Goal: Task Accomplishment & Management: Manage account settings

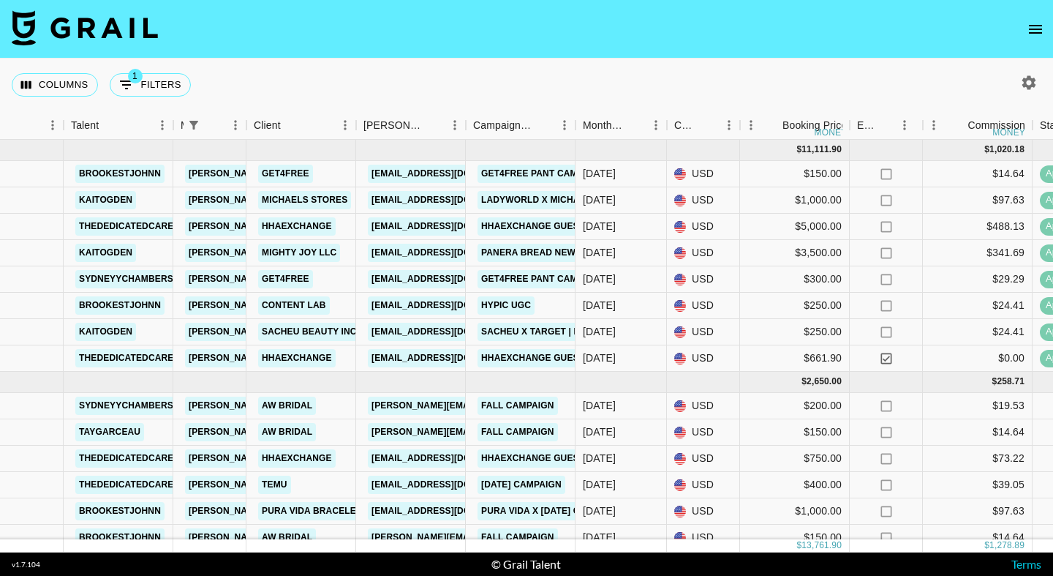
scroll to position [0, 240]
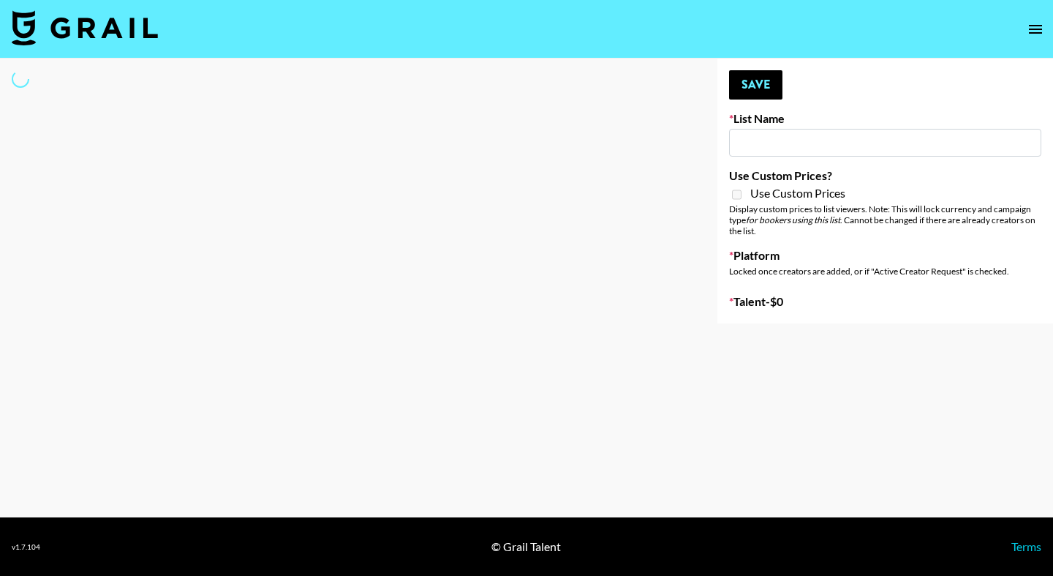
click at [768, 141] on input at bounding box center [885, 143] width 312 height 28
type input "Forever in a Day List"
select select "Song"
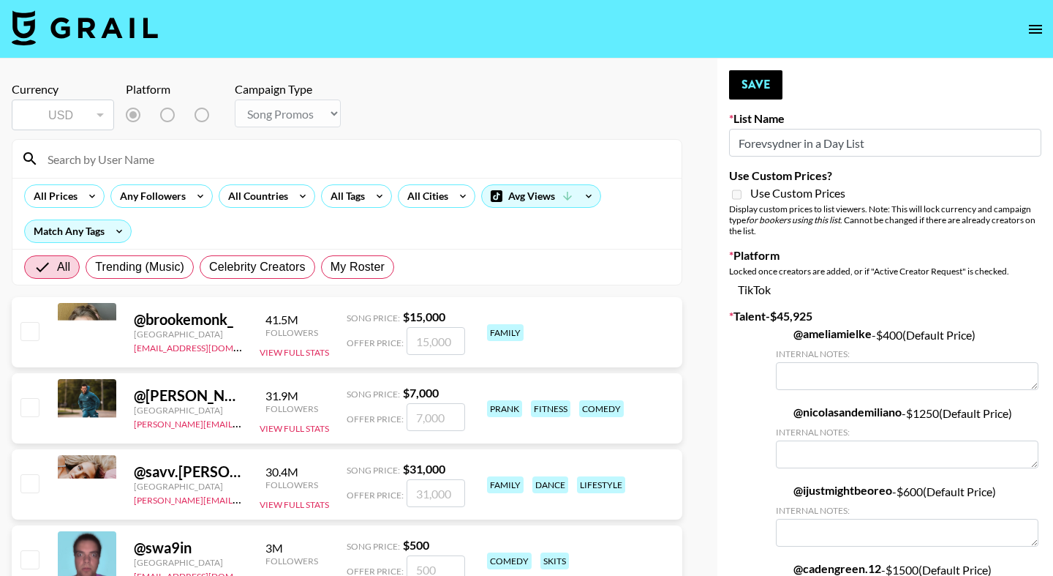
type input "Forevsydneer in a Day List"
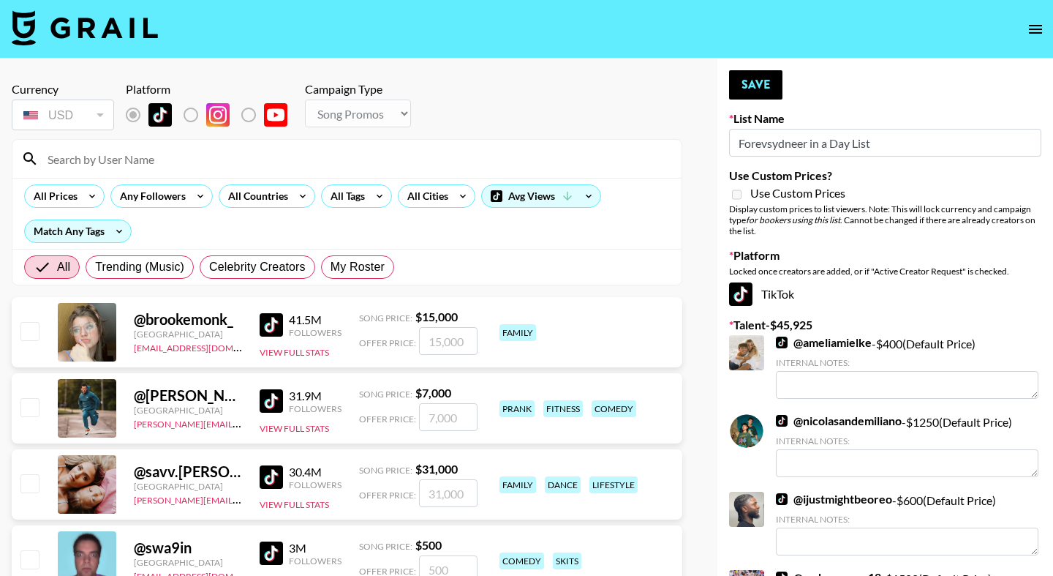
drag, startPoint x: 918, startPoint y: 143, endPoint x: 593, endPoint y: 134, distance: 324.8
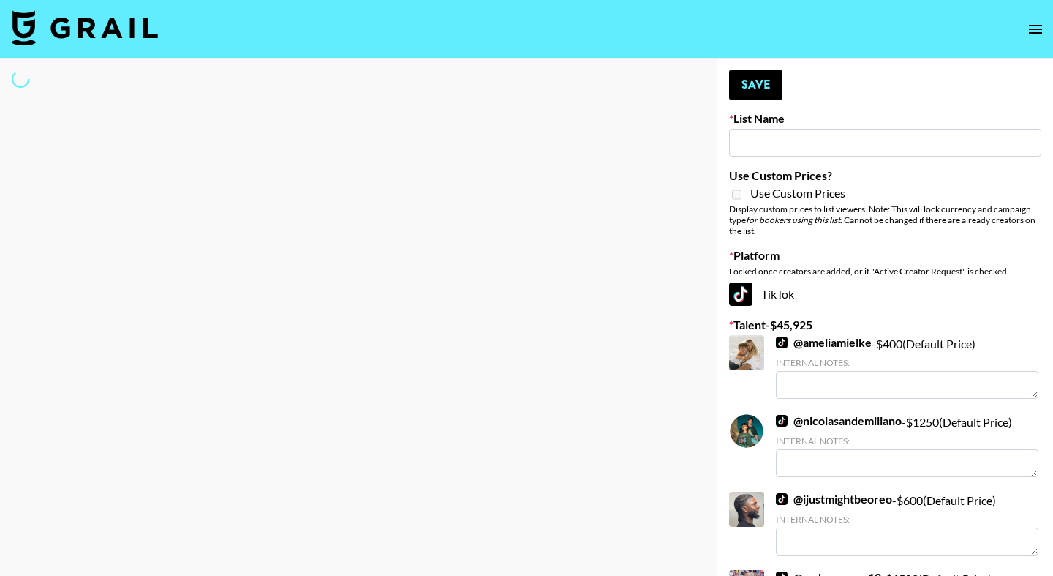
type input "s"
select select "Song"
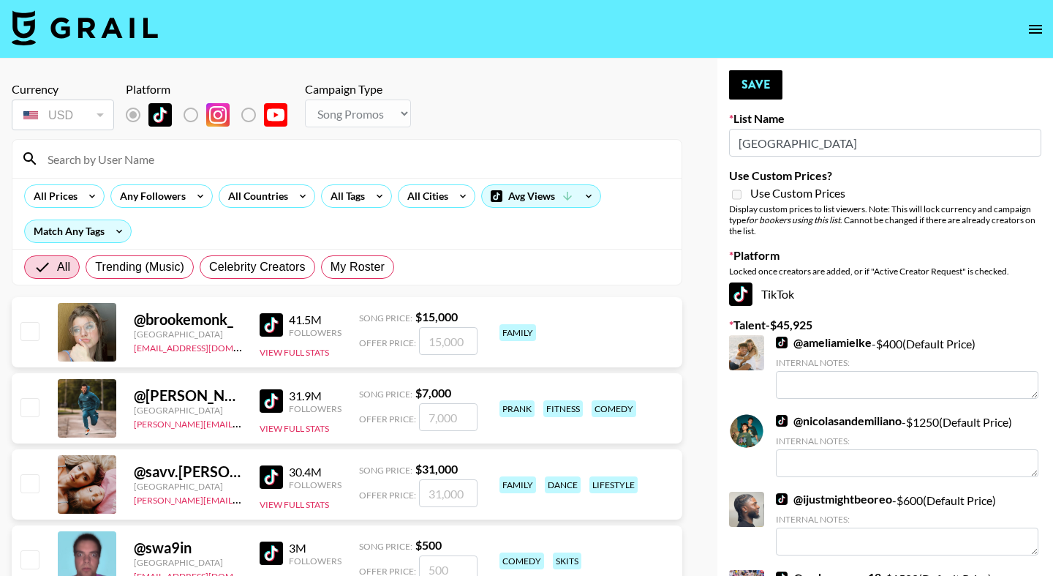
type input "Sydney"
drag, startPoint x: 593, startPoint y: 134, endPoint x: 347, endPoint y: 266, distance: 279.1
click at [347, 267] on span "My Roster" at bounding box center [358, 267] width 54 height 18
click at [331, 267] on input "My Roster" at bounding box center [331, 267] width 0 height 0
radio input "true"
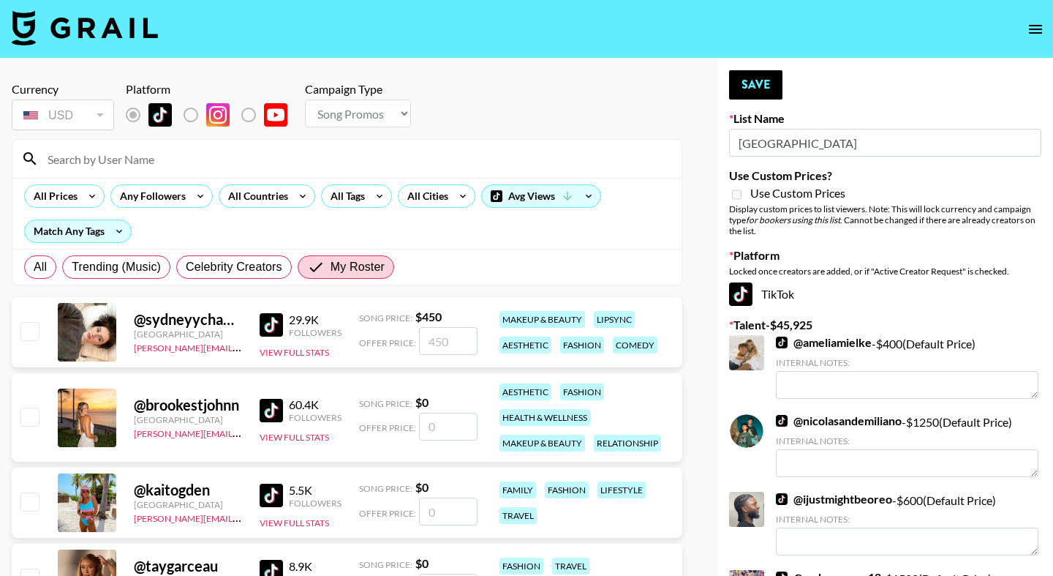
click at [24, 333] on input "checkbox" at bounding box center [29, 331] width 18 height 18
checkbox input "true"
type input "450"
drag, startPoint x: 438, startPoint y: 345, endPoint x: 388, endPoint y: 345, distance: 50.5
click at [388, 345] on div "Offer Price: 450" at bounding box center [418, 341] width 118 height 28
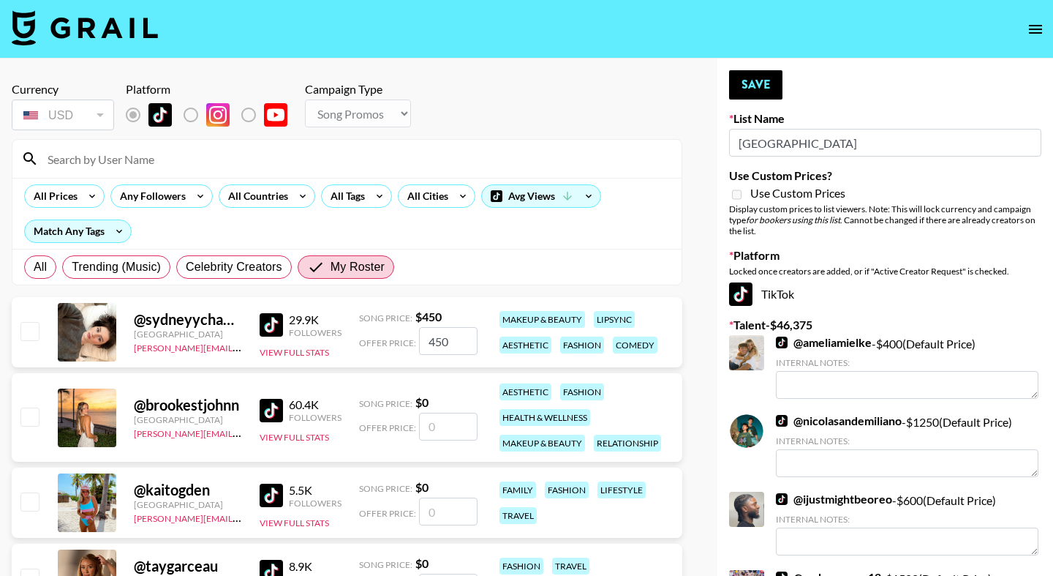
checkbox input "false"
checkbox input "true"
type input "6"
checkbox input "false"
checkbox input "true"
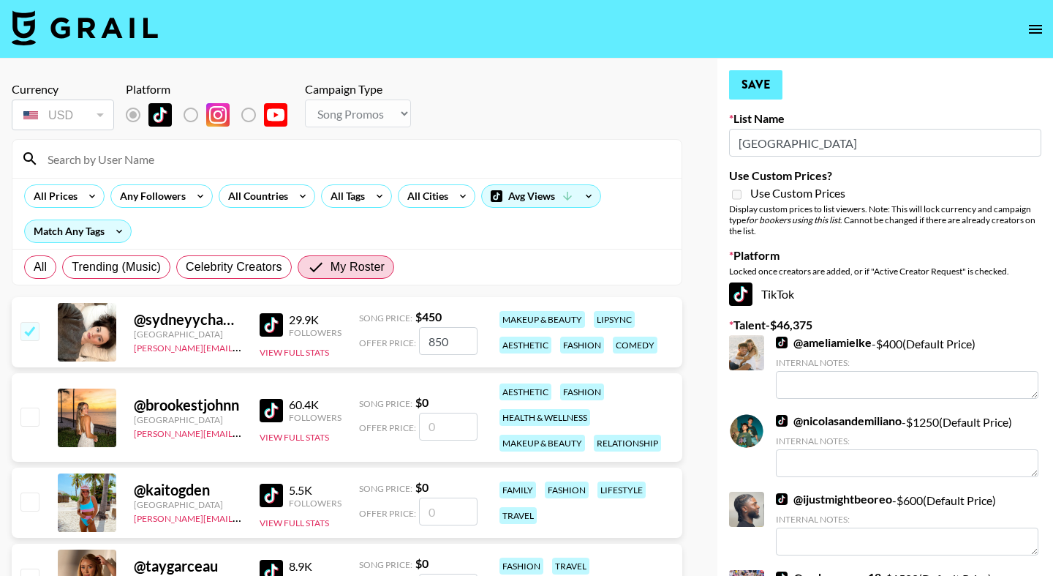
type input "850"
click at [766, 78] on button "Save" at bounding box center [755, 84] width 53 height 29
radio input "true"
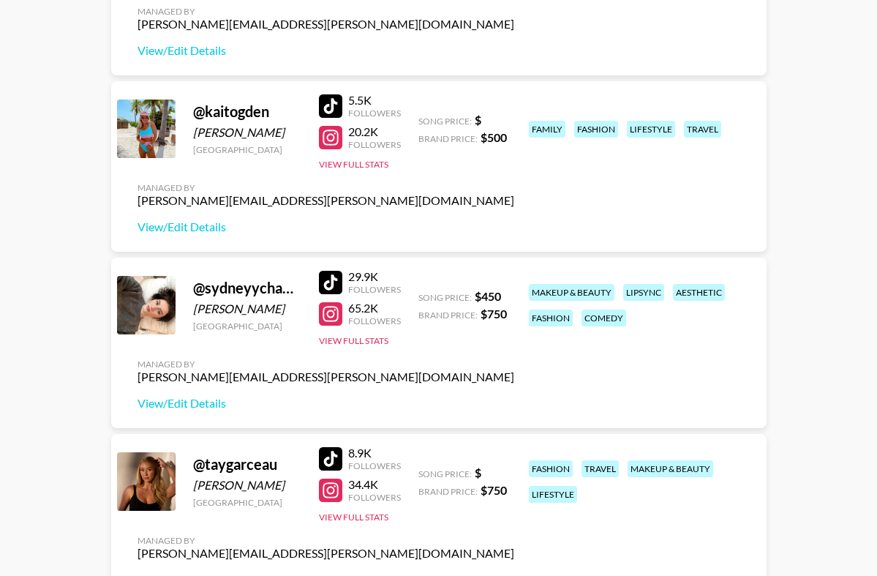
scroll to position [320, 0]
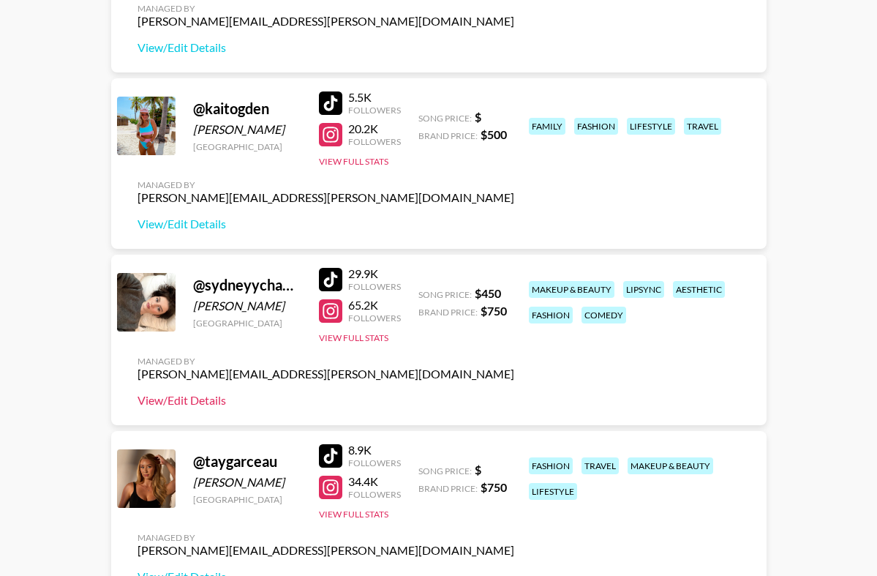
click at [201, 401] on link "View/Edit Details" at bounding box center [325, 400] width 377 height 15
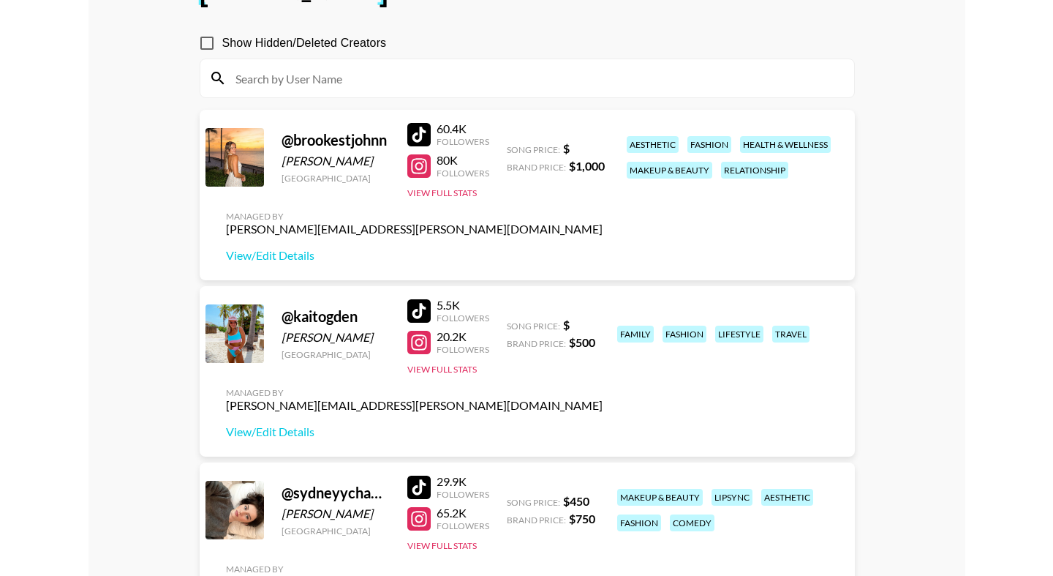
scroll to position [105, 0]
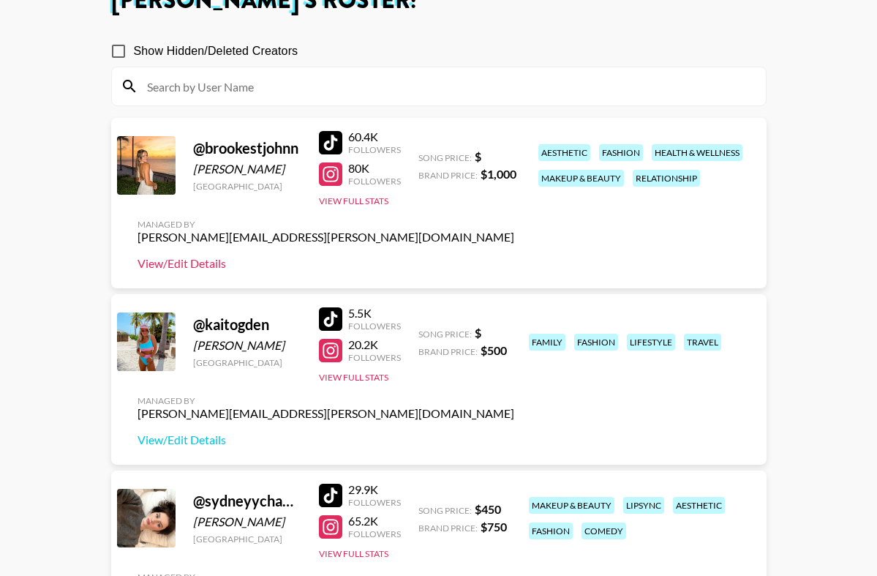
click at [204, 259] on link "View/Edit Details" at bounding box center [325, 263] width 377 height 15
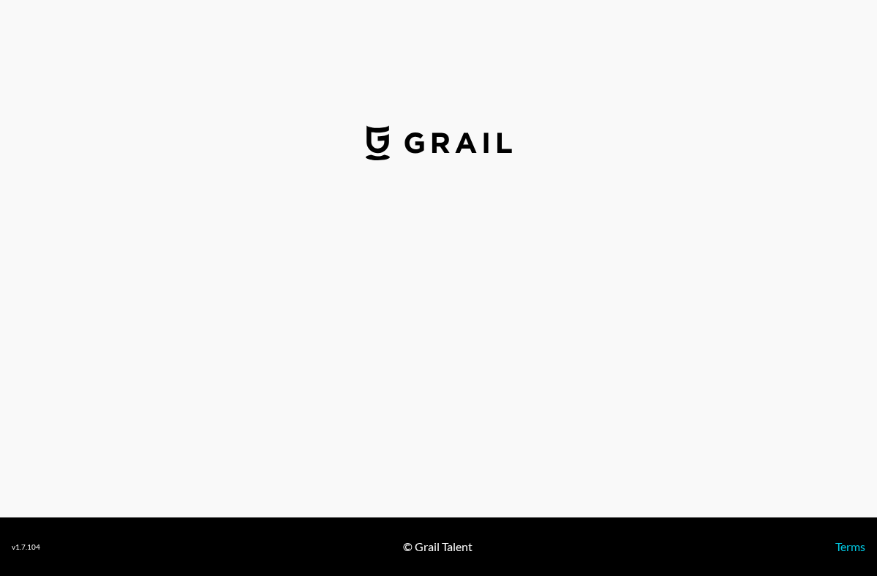
select select "USD"
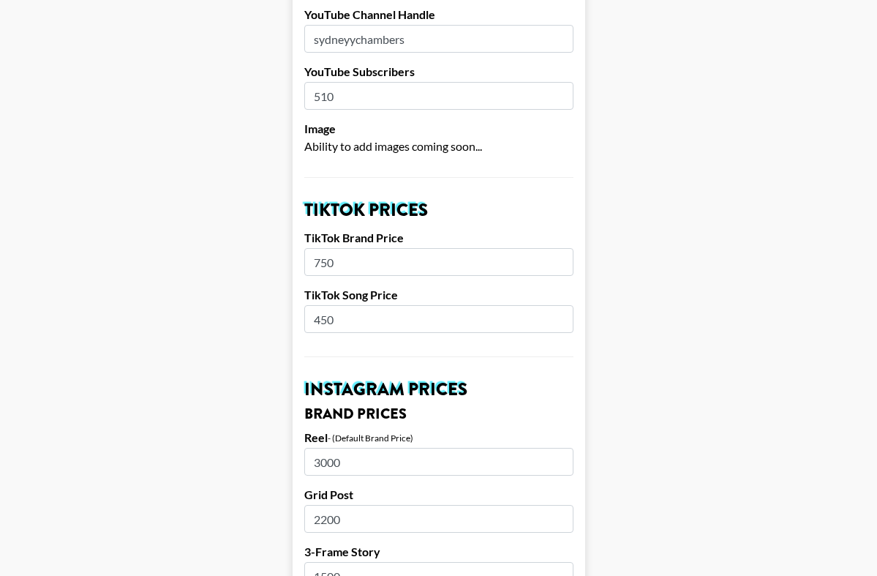
scroll to position [372, 0]
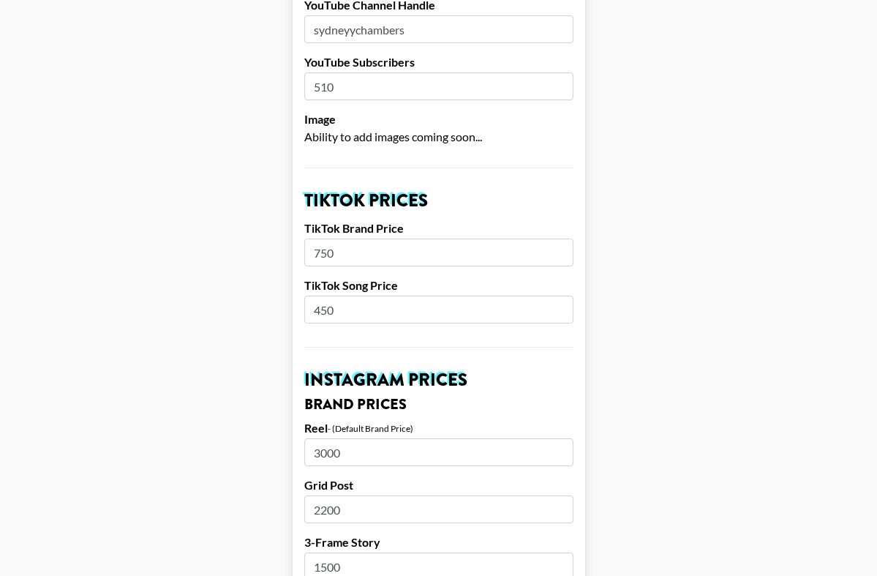
drag, startPoint x: 352, startPoint y: 233, endPoint x: 219, endPoint y: 233, distance: 133.1
type input "3"
drag, startPoint x: 346, startPoint y: 290, endPoint x: 225, endPoint y: 290, distance: 121.4
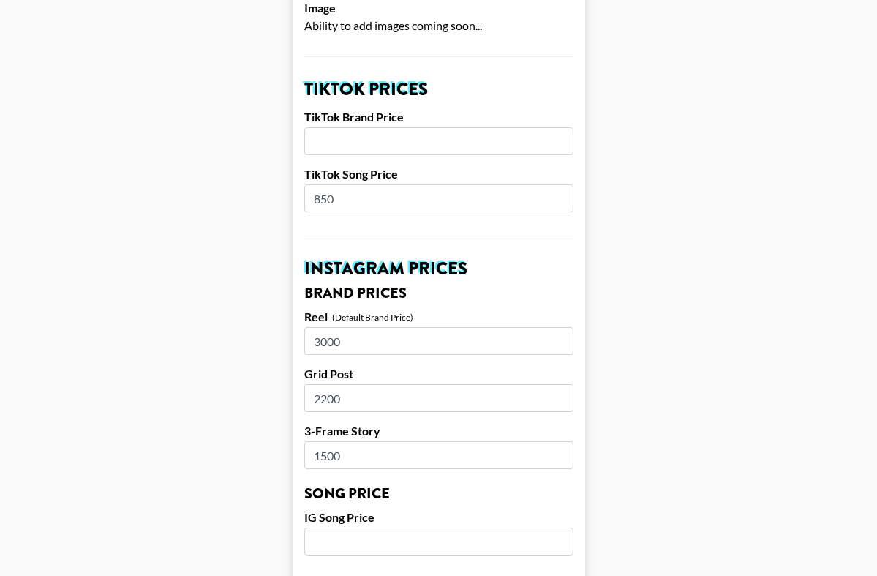
scroll to position [486, 0]
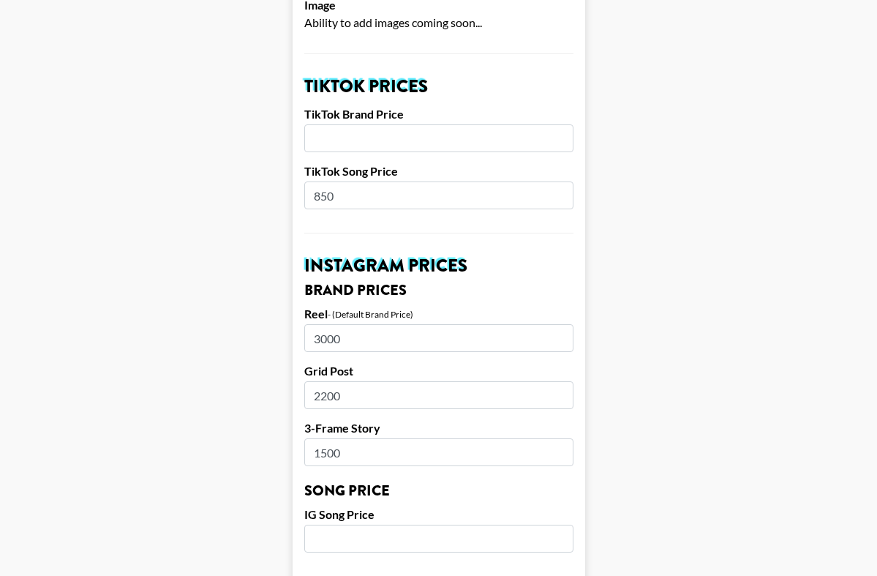
type input "850"
click at [328, 124] on input "number" at bounding box center [438, 138] width 269 height 28
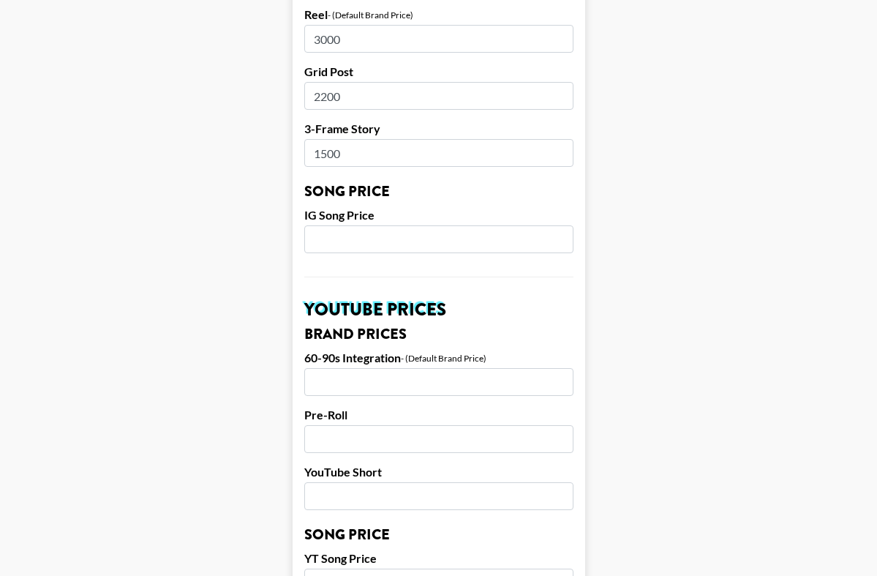
scroll to position [829, 0]
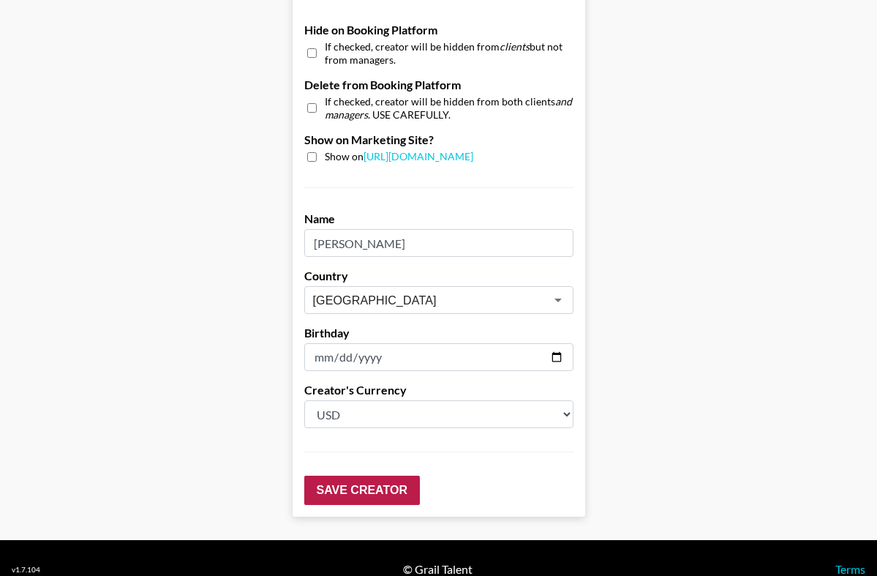
click at [355, 475] on input "Save Creator" at bounding box center [362, 489] width 116 height 29
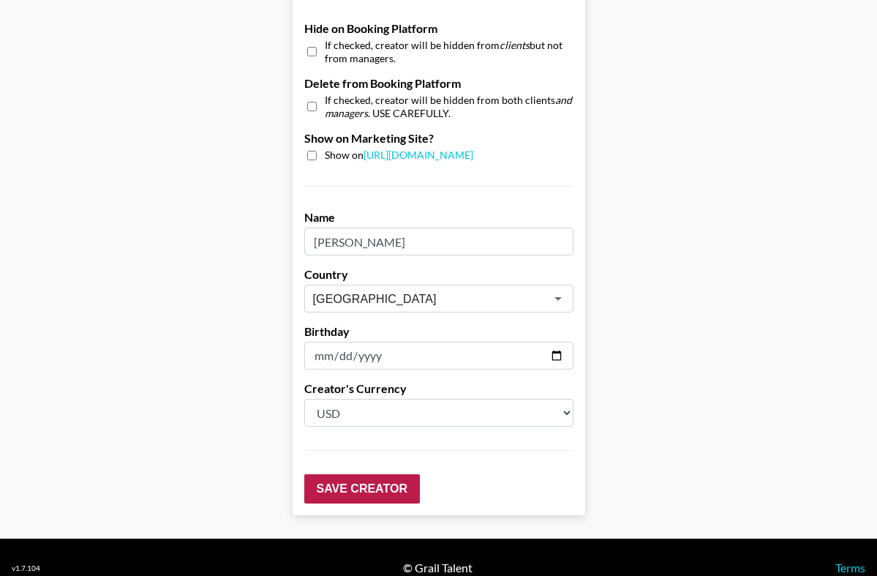
scroll to position [1406, 0]
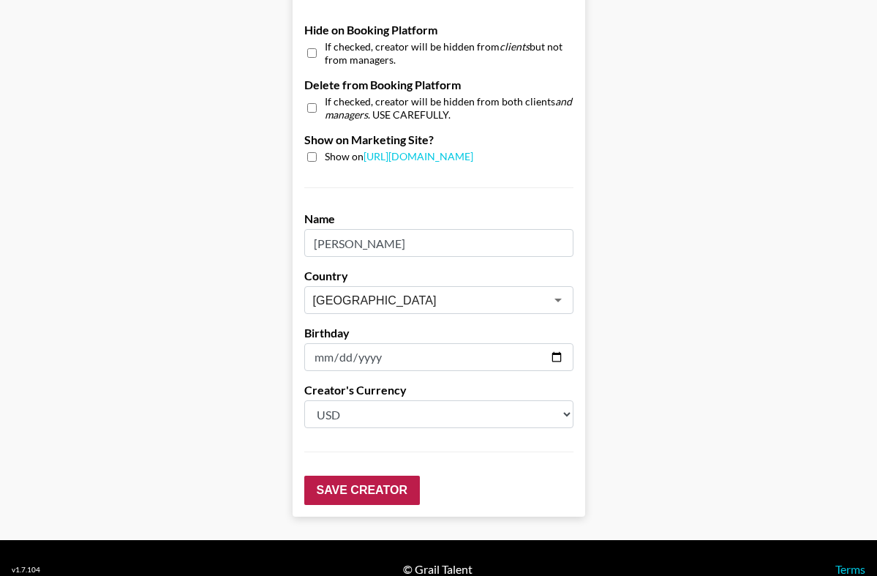
type input "3500"
click at [344, 475] on input "Save Creator" at bounding box center [362, 489] width 116 height 29
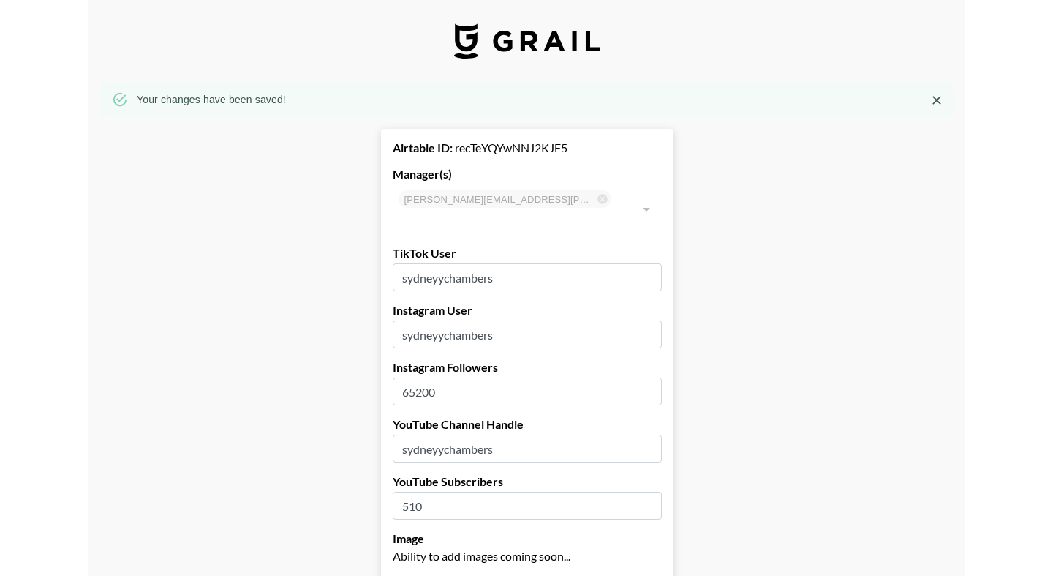
scroll to position [0, 0]
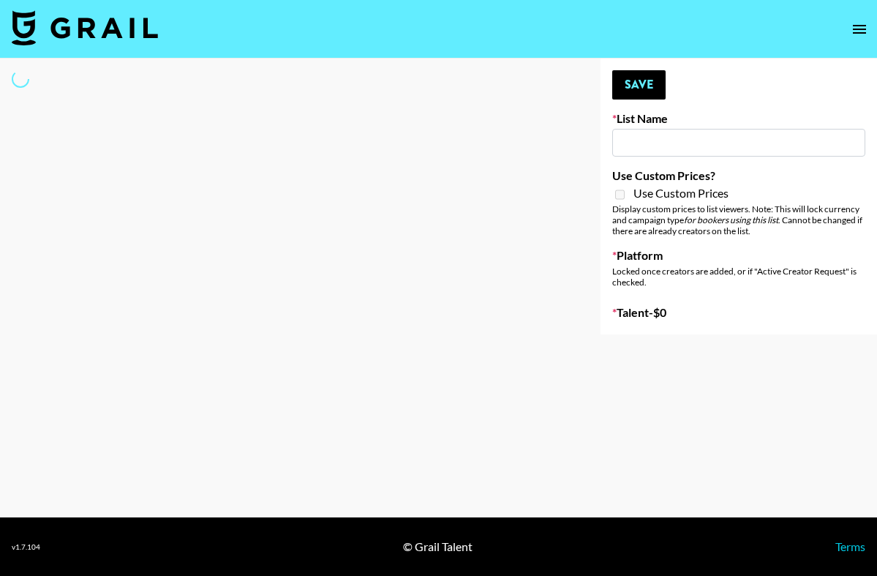
type input "Sydney"
select select "Song"
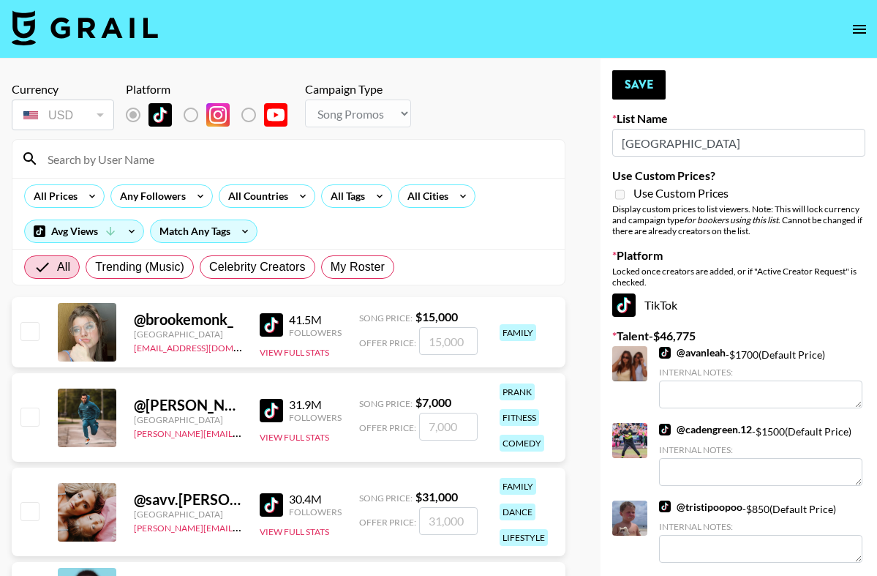
click at [699, 137] on input "Sydney" at bounding box center [738, 143] width 253 height 28
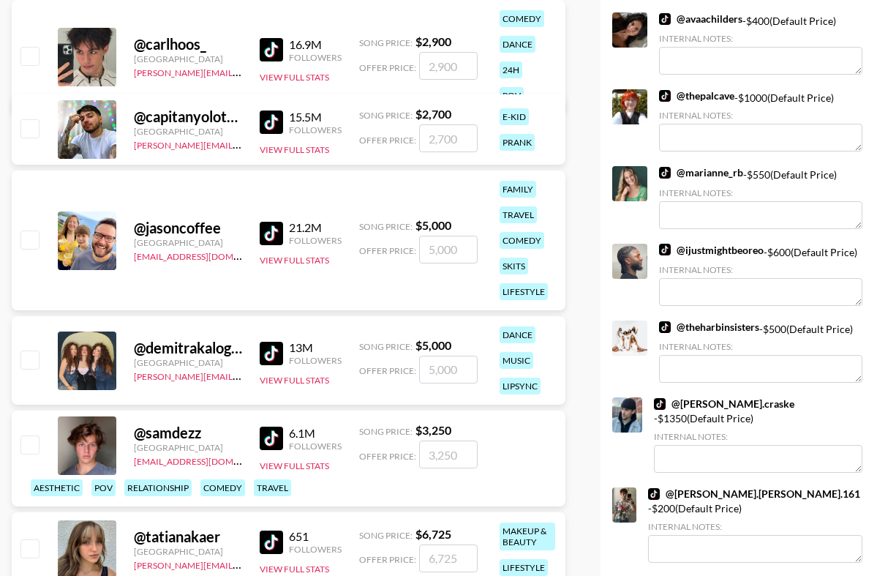
scroll to position [1985, 0]
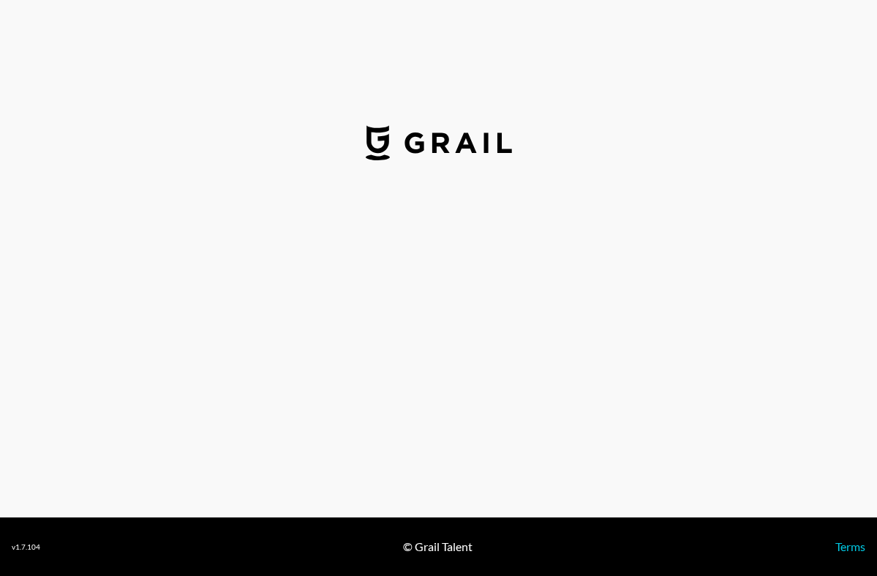
select select "USD"
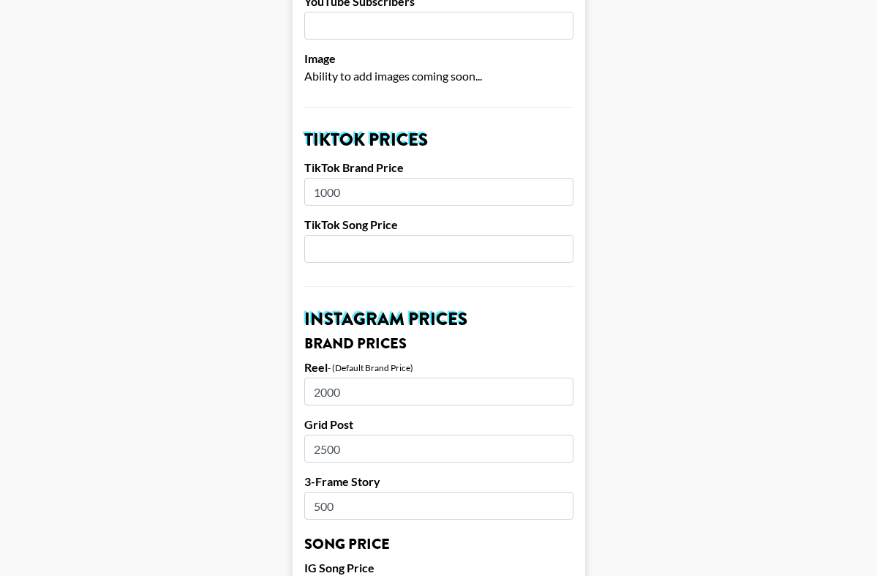
scroll to position [434, 0]
drag, startPoint x: 366, startPoint y: 173, endPoint x: 278, endPoint y: 171, distance: 88.5
click at [278, 171] on main "Airtable ID: recF9aN5SLjhs8MIQ Manager(s) [PERSON_NAME][EMAIL_ADDRESS][PERSON_N…" at bounding box center [438, 568] width 853 height 1841
type input "2"
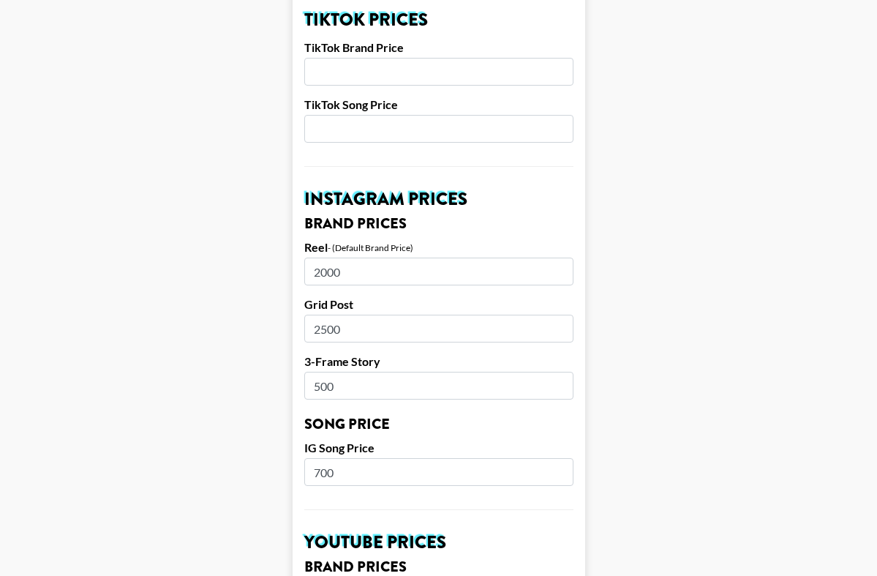
scroll to position [559, 0]
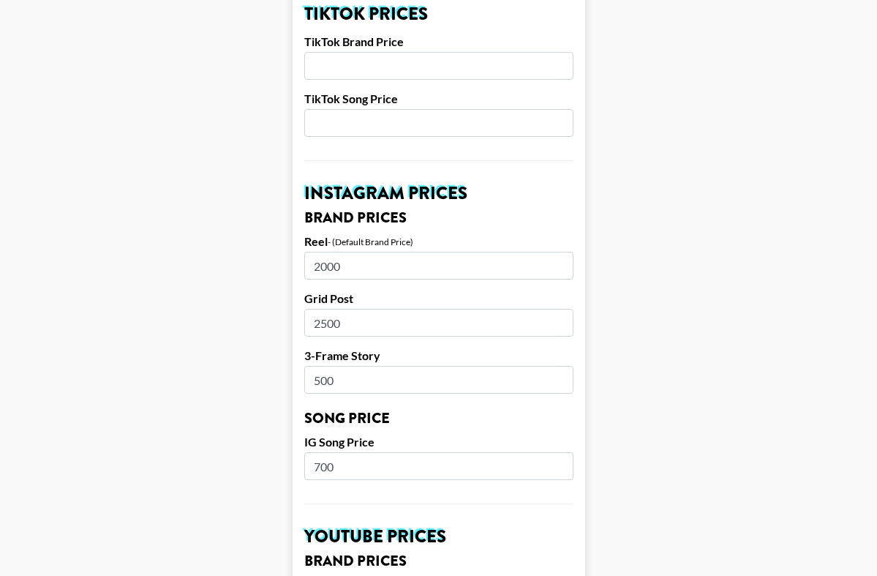
click at [327, 252] on input "2000" at bounding box center [438, 266] width 269 height 28
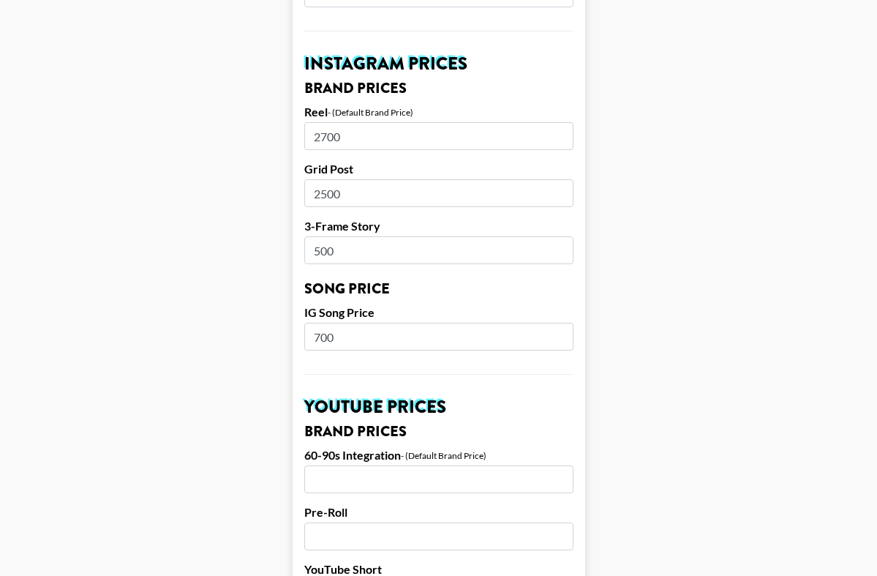
scroll to position [723, 0]
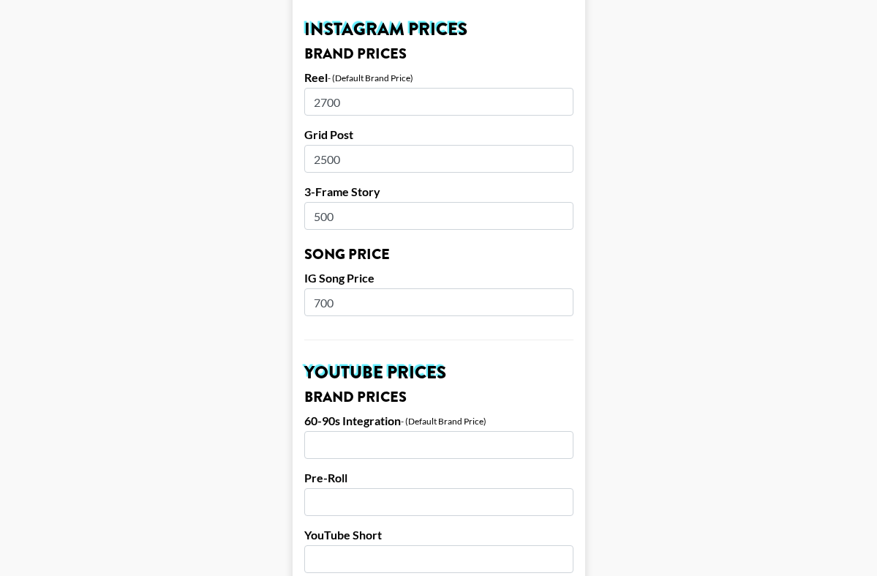
type input "2700"
click at [326, 202] on input "500" at bounding box center [438, 216] width 269 height 28
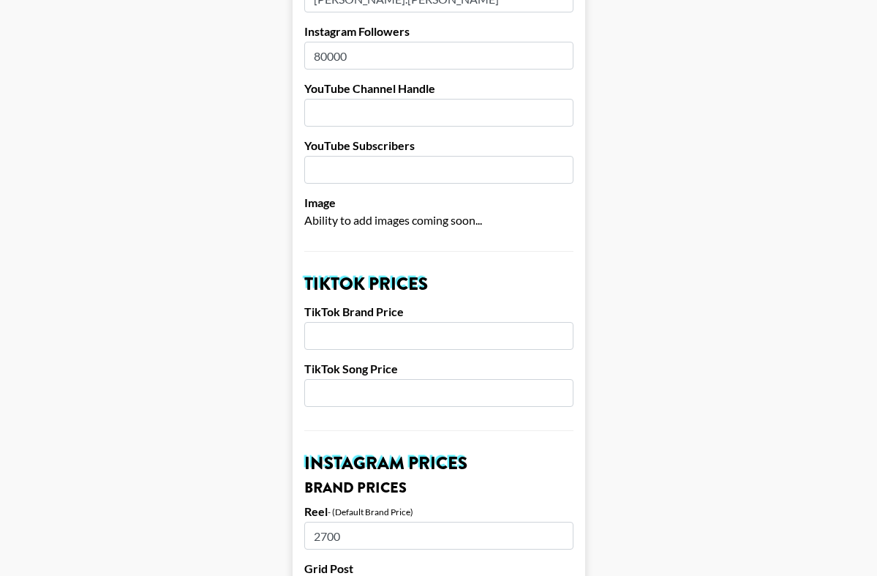
scroll to position [289, 0]
type input "850"
click at [357, 379] on input "number" at bounding box center [438, 393] width 269 height 28
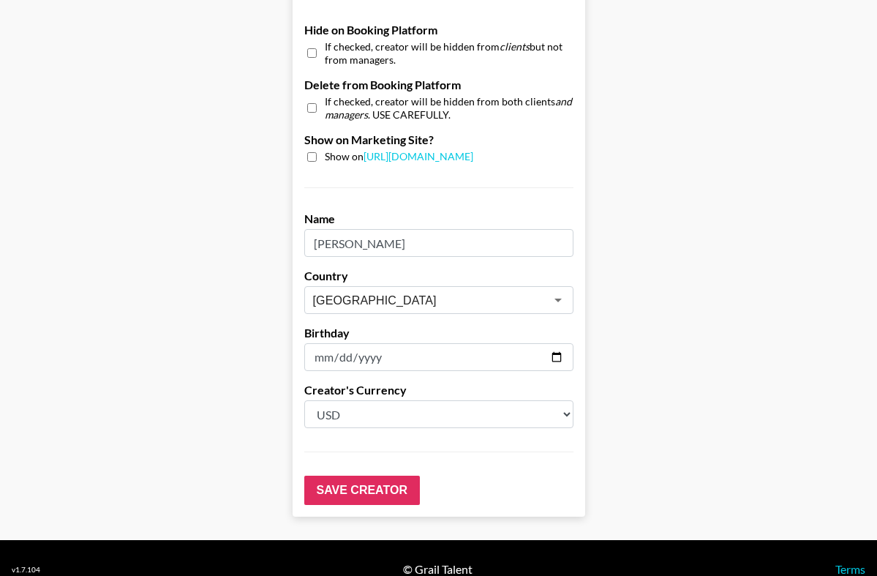
scroll to position [454, 0]
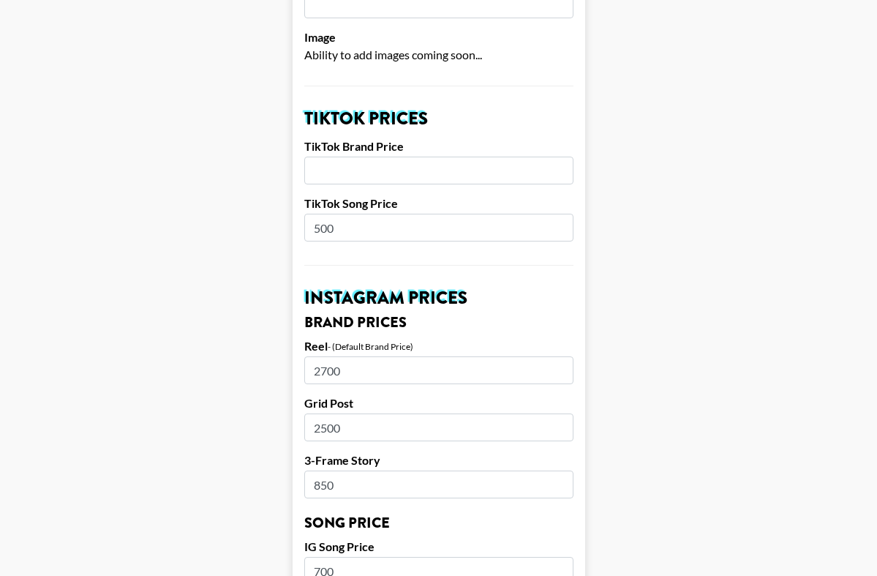
drag, startPoint x: 347, startPoint y: 211, endPoint x: 230, endPoint y: 211, distance: 117.0
click at [230, 211] on main "Airtable ID: recF9aN5SLjhs8MIQ Manager(s) bettina.mahoney@grail-talent.com ​ Ti…" at bounding box center [438, 548] width 853 height 1841
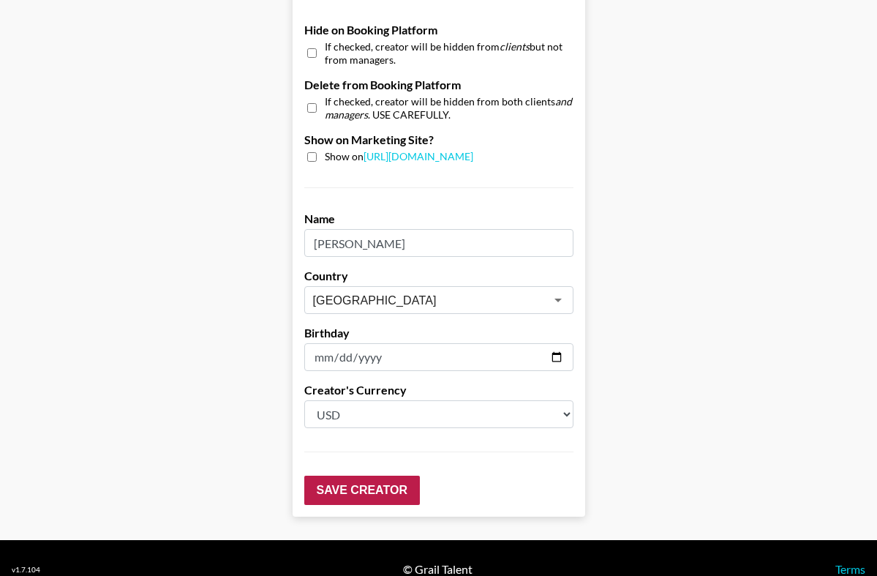
type input "650"
click at [348, 475] on input "Save Creator" at bounding box center [362, 489] width 116 height 29
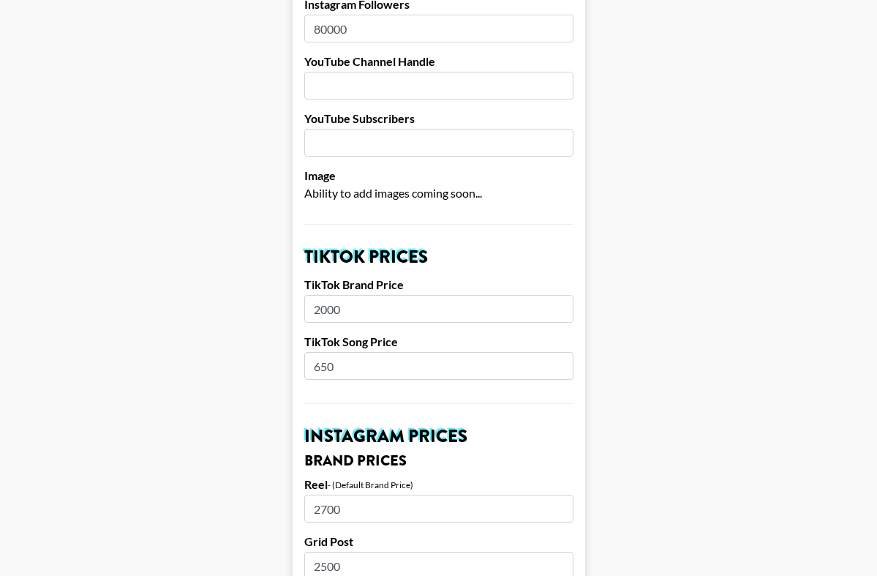
type input "2000"
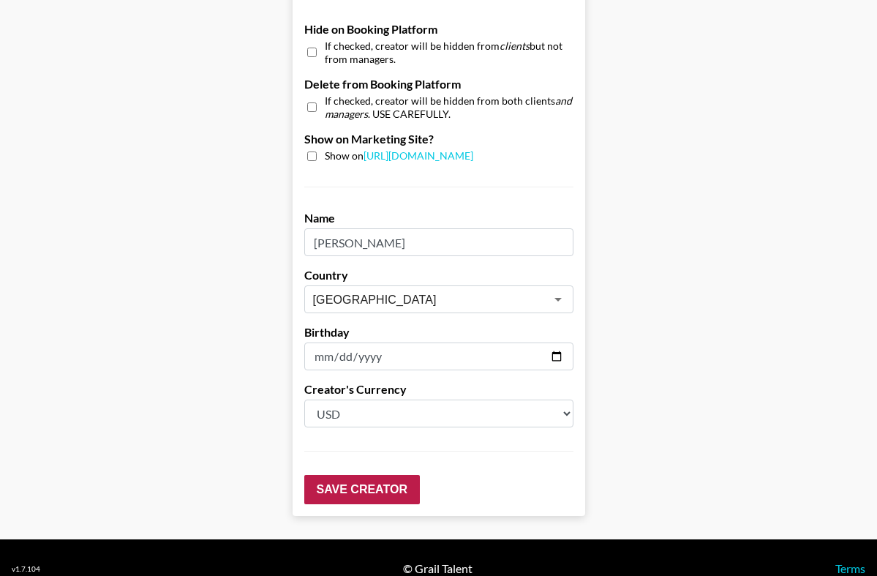
scroll to position [1406, 0]
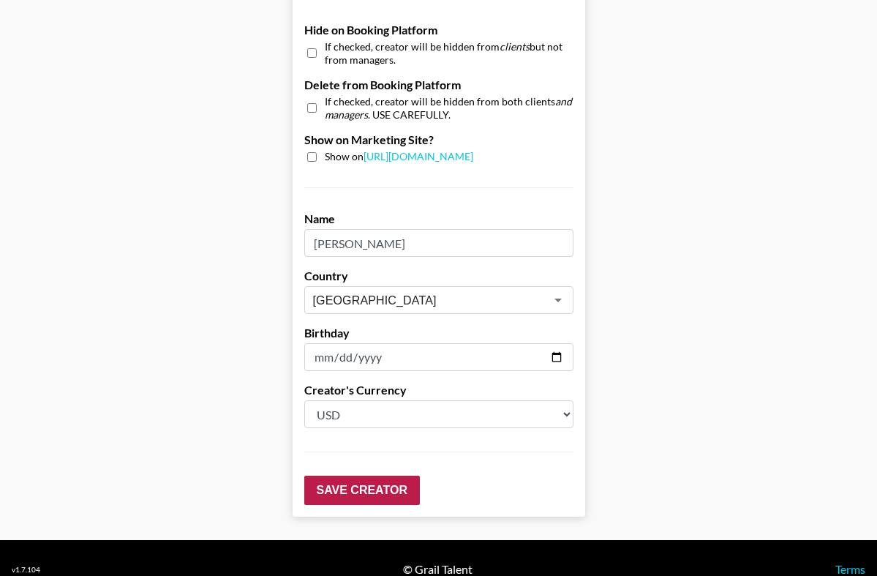
click at [347, 475] on input "Save Creator" at bounding box center [362, 489] width 116 height 29
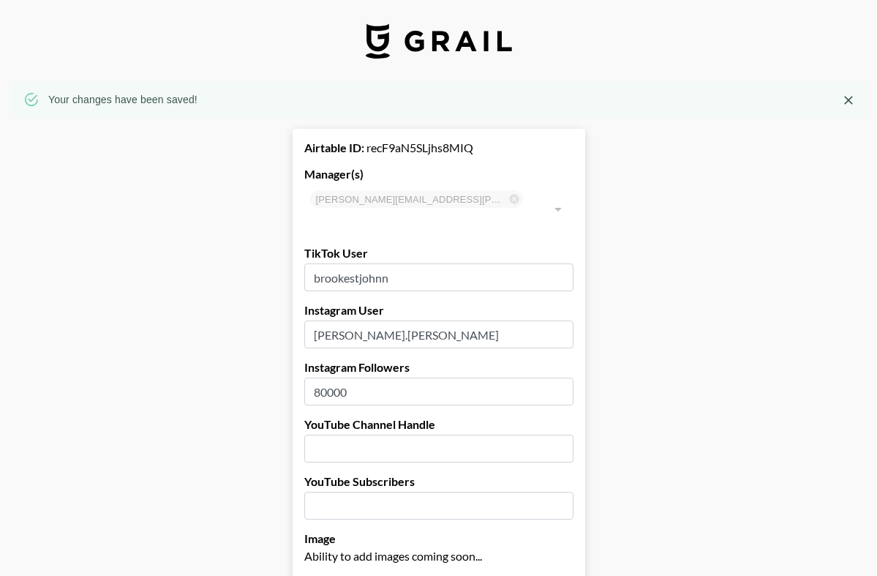
scroll to position [0, 0]
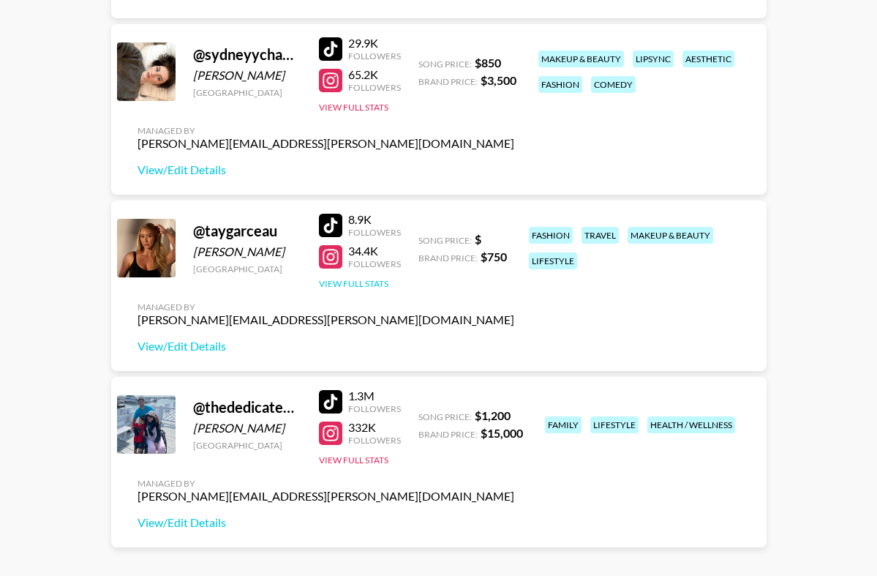
scroll to position [551, 0]
click at [176, 527] on link "View/Edit Details" at bounding box center [325, 521] width 377 height 15
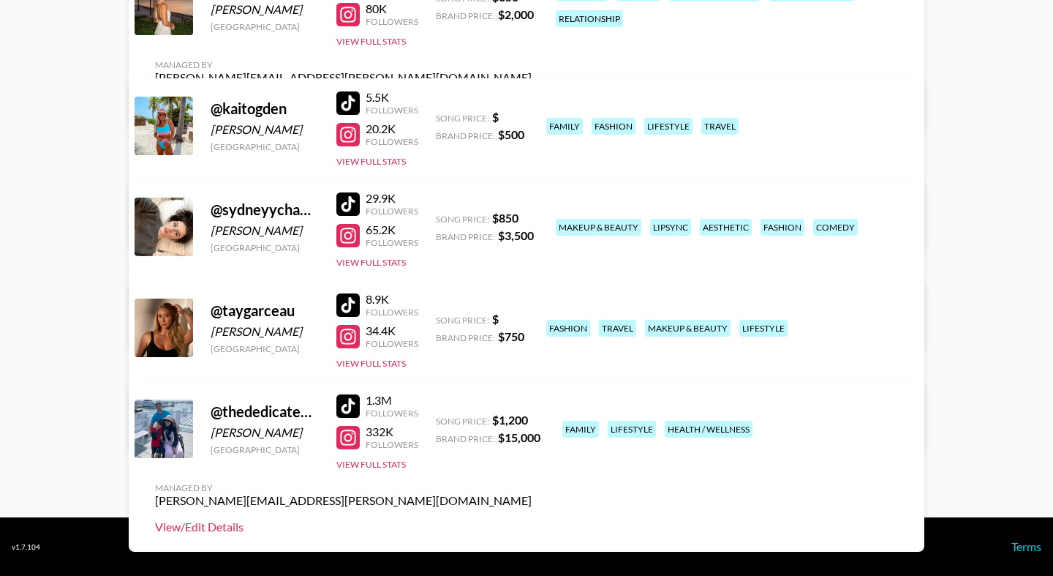
scroll to position [264, 0]
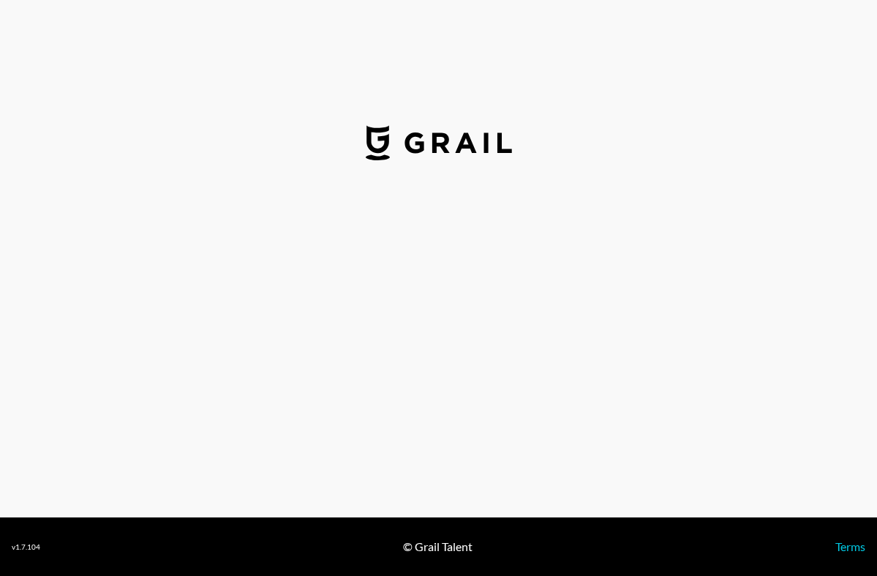
select select "USD"
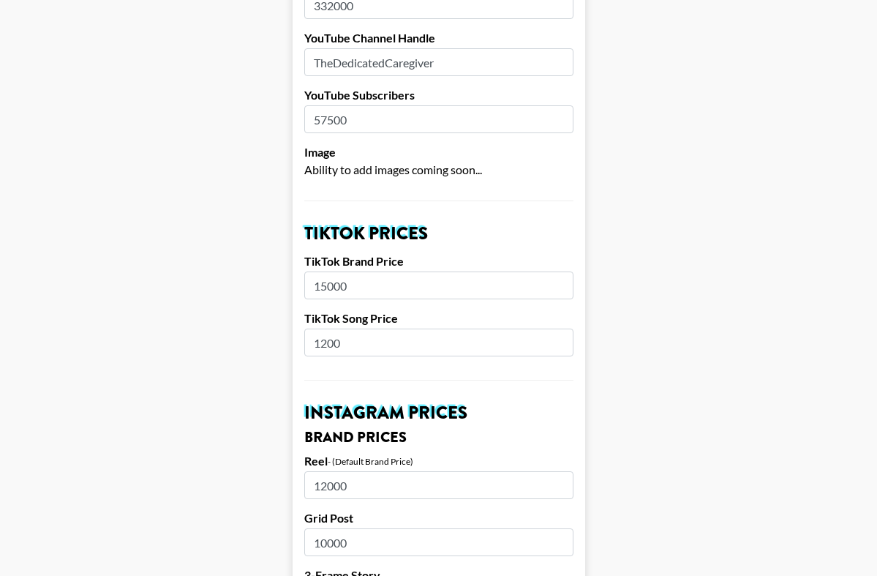
scroll to position [359, 0]
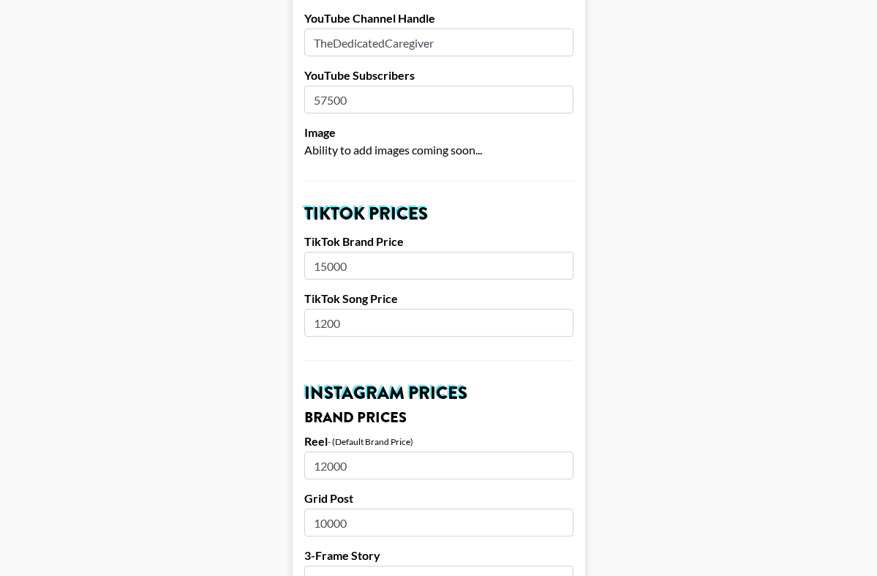
drag, startPoint x: 362, startPoint y: 245, endPoint x: 212, endPoint y: 244, distance: 149.9
type input "6"
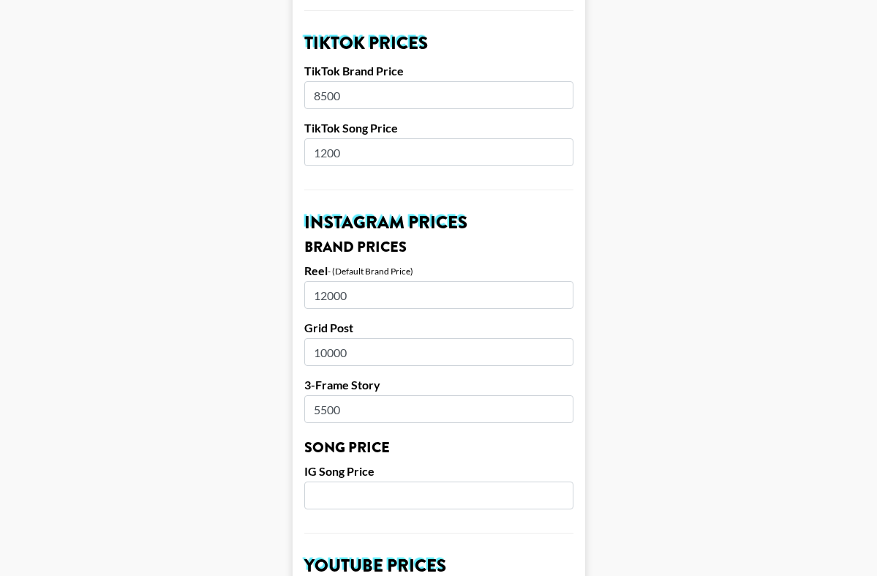
scroll to position [532, 0]
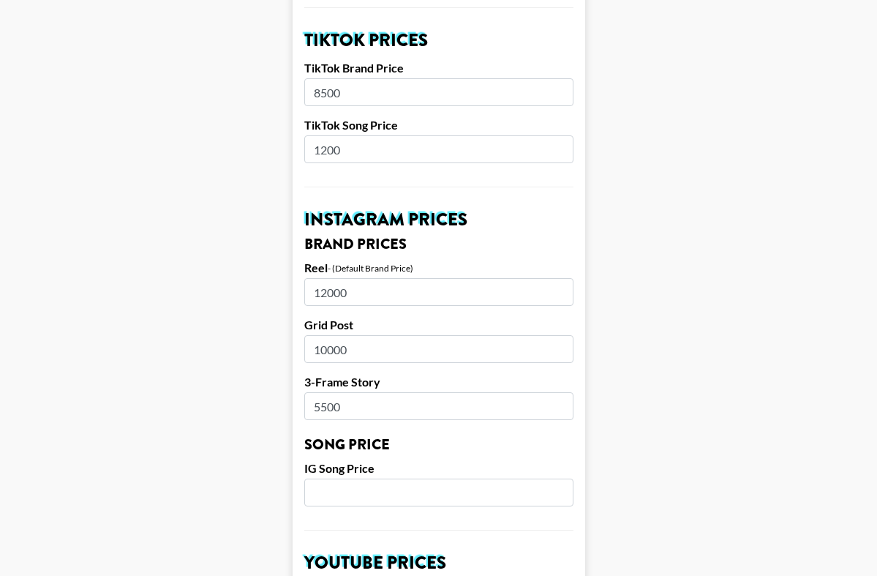
type input "8500"
drag, startPoint x: 357, startPoint y: 275, endPoint x: 244, endPoint y: 272, distance: 113.4
click at [244, 272] on main "Airtable ID: recXuPB7EEJwopcMg Manager(s) bettina.mahoney@grail-talent.com ​ Ti…" at bounding box center [438, 470] width 853 height 1841
type input "6"
type input "7000"
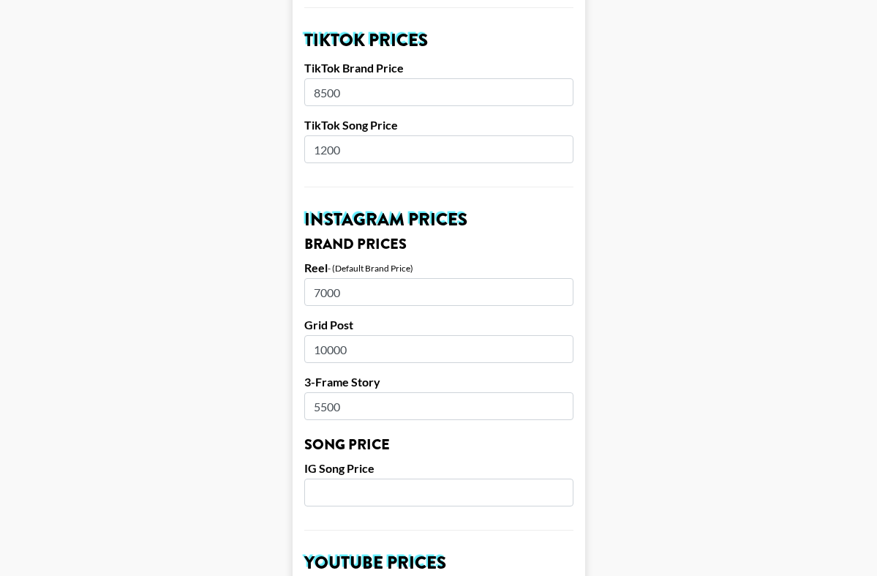
drag, startPoint x: 366, startPoint y: 328, endPoint x: 197, endPoint y: 325, distance: 169.0
click at [197, 325] on main "Airtable ID: recXuPB7EEJwopcMg Manager(s) bettina.mahoney@grail-talent.com ​ Ti…" at bounding box center [438, 470] width 853 height 1841
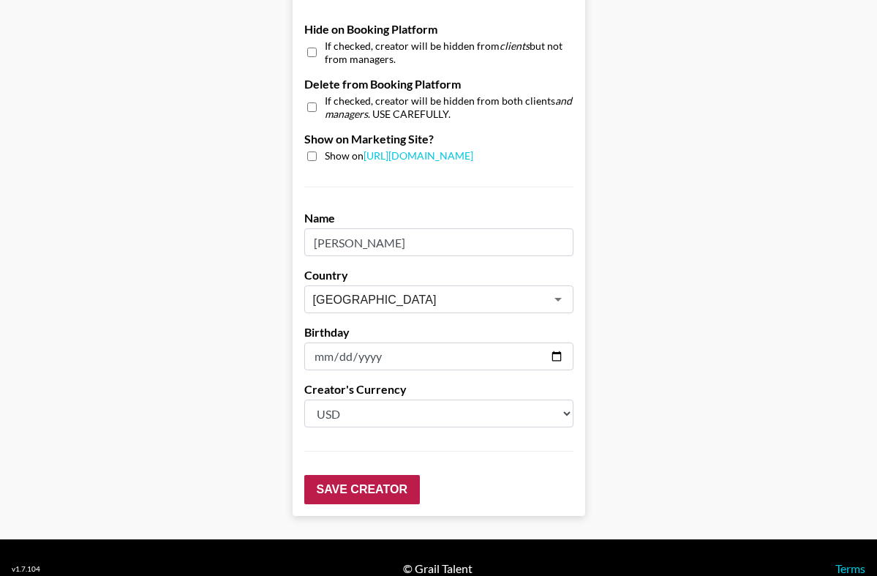
scroll to position [1406, 0]
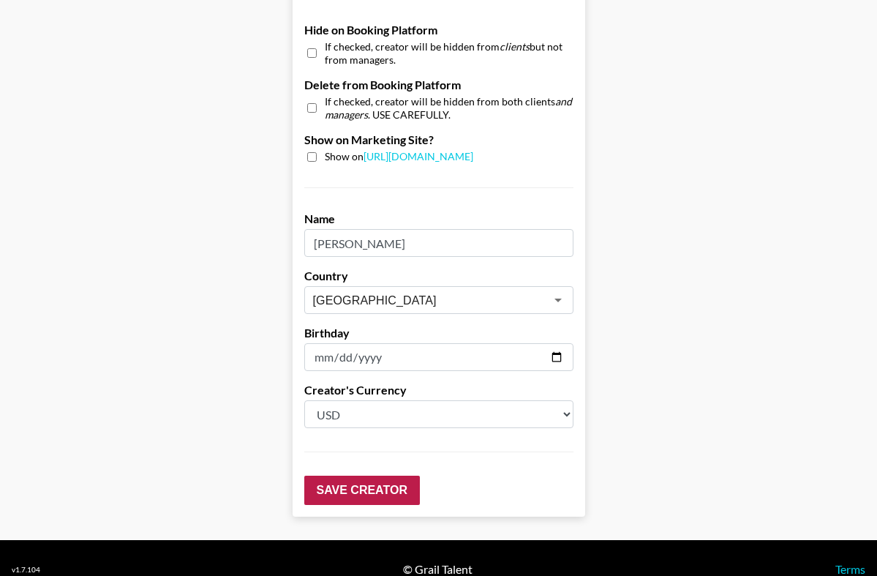
type input "8500"
click at [368, 475] on input "Save Creator" at bounding box center [362, 489] width 116 height 29
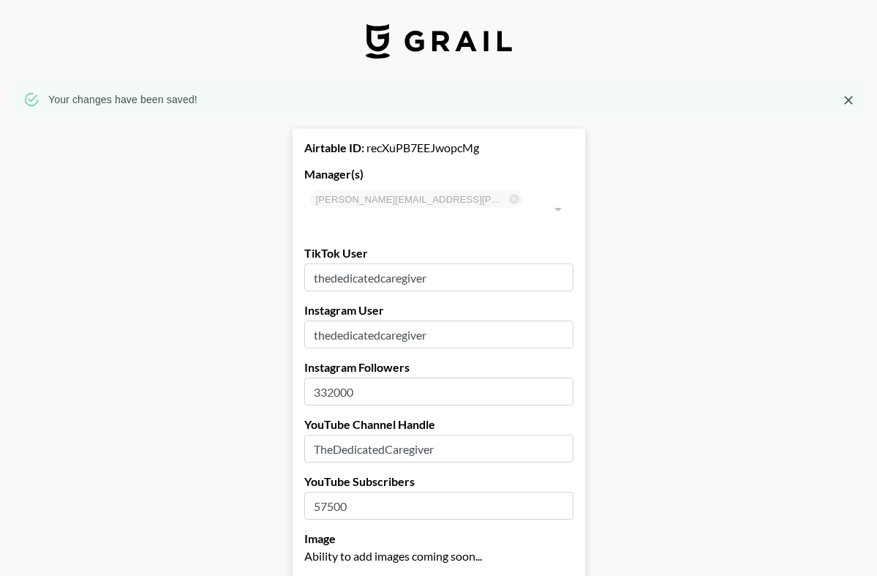
scroll to position [0, 0]
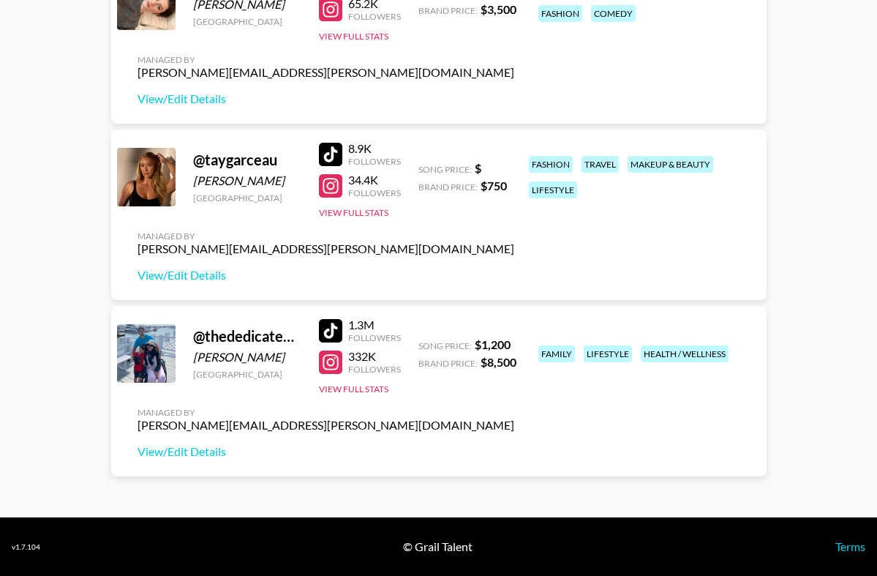
scroll to position [622, 0]
click at [186, 272] on link "View/Edit Details" at bounding box center [325, 275] width 377 height 15
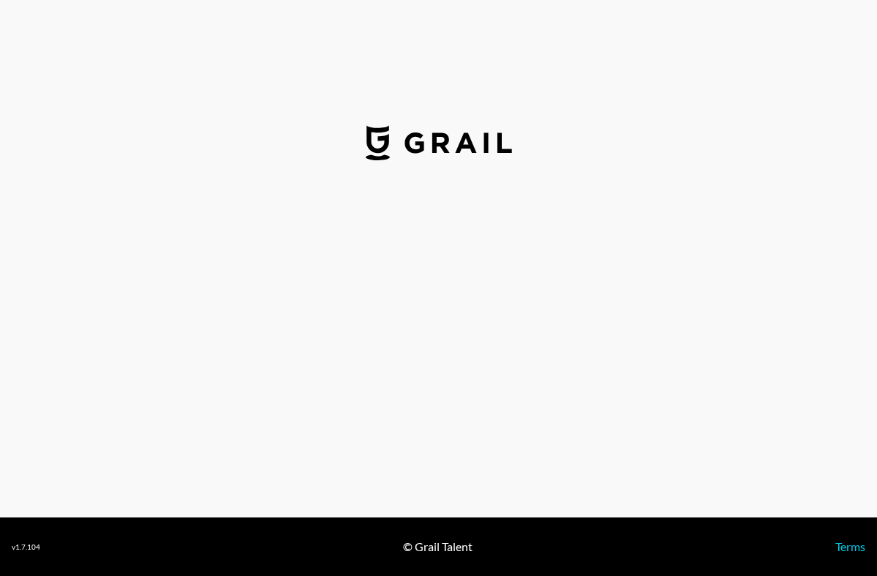
select select "USD"
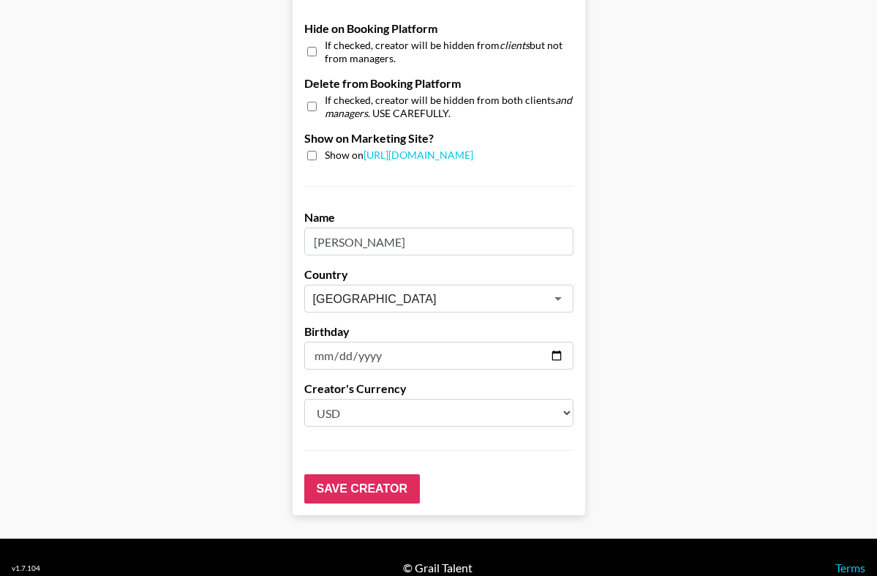
scroll to position [1406, 0]
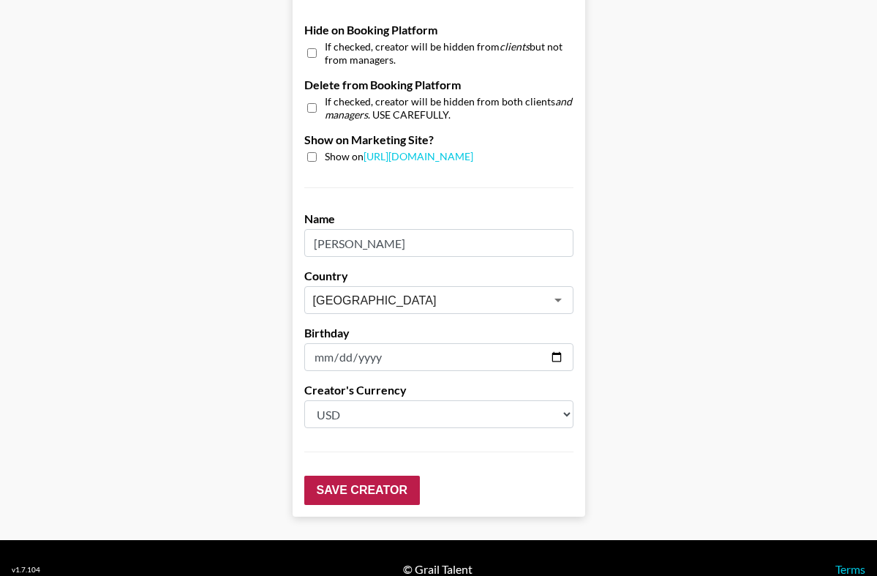
click at [351, 475] on input "Save Creator" at bounding box center [362, 489] width 116 height 29
